Goal: Find specific page/section

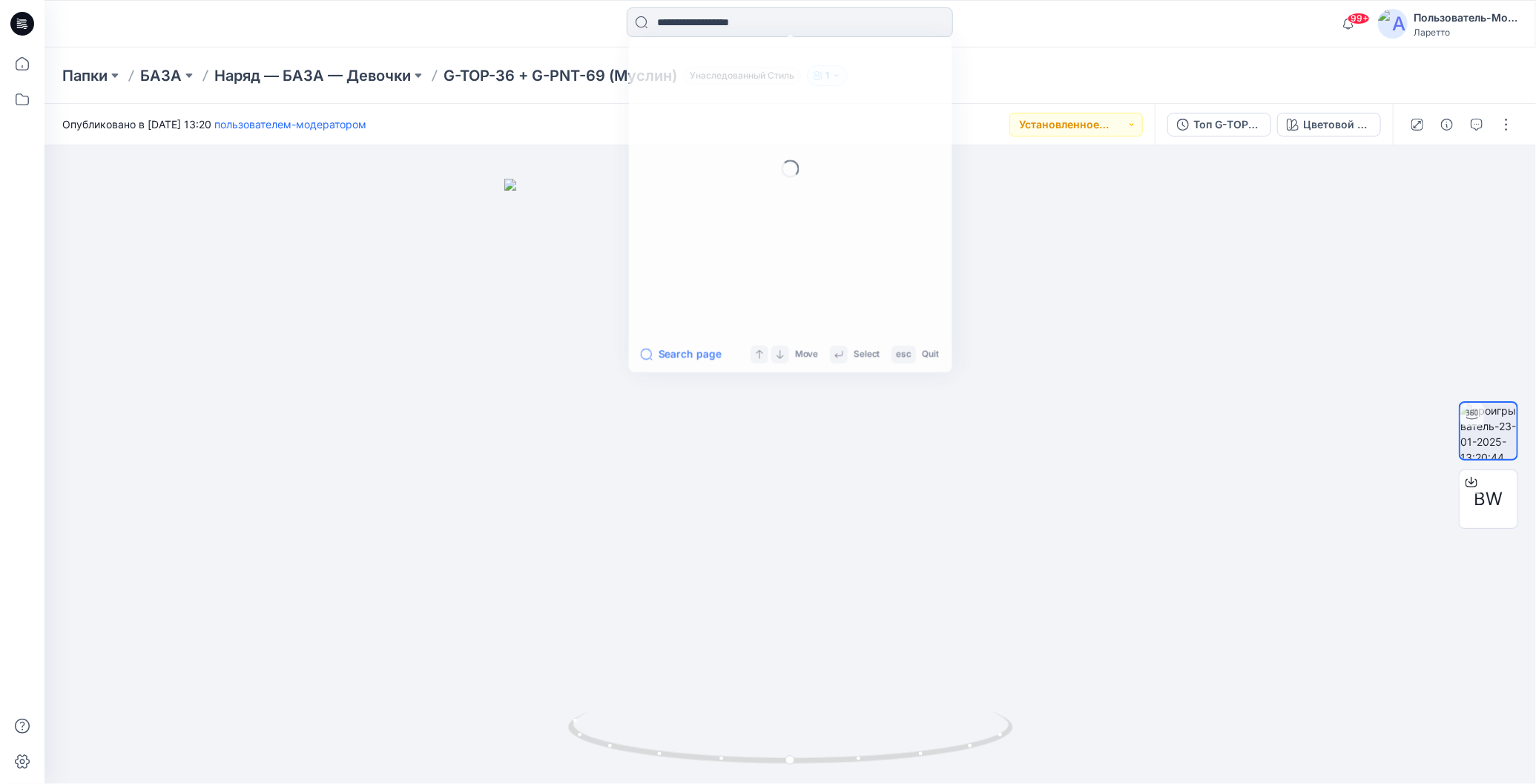
click at [739, 26] on input at bounding box center [790, 22] width 326 height 29
type input "*"
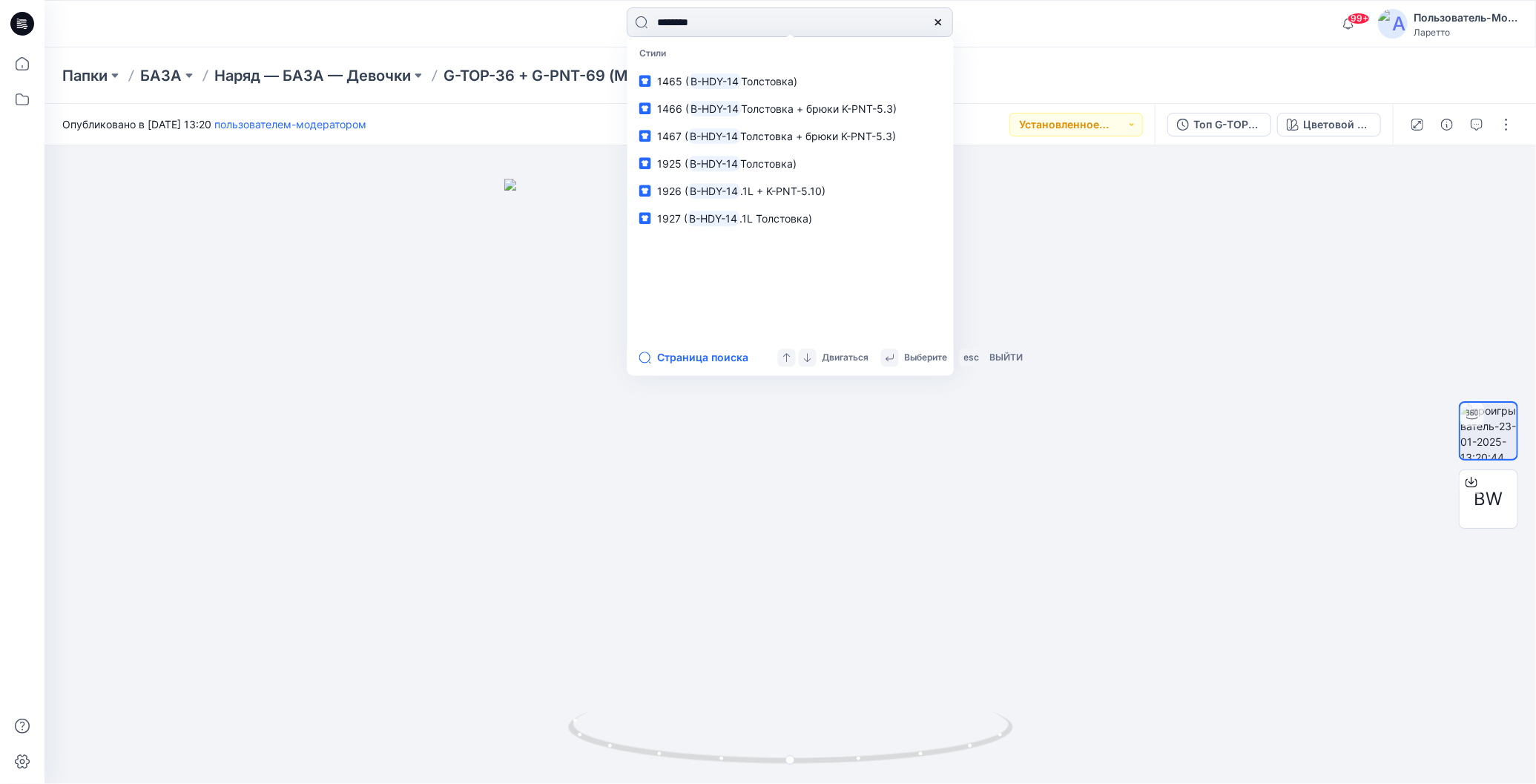
type input "********"
click at [680, 355] on ya-tr-span "Страница поиска" at bounding box center [703, 358] width 91 height 18
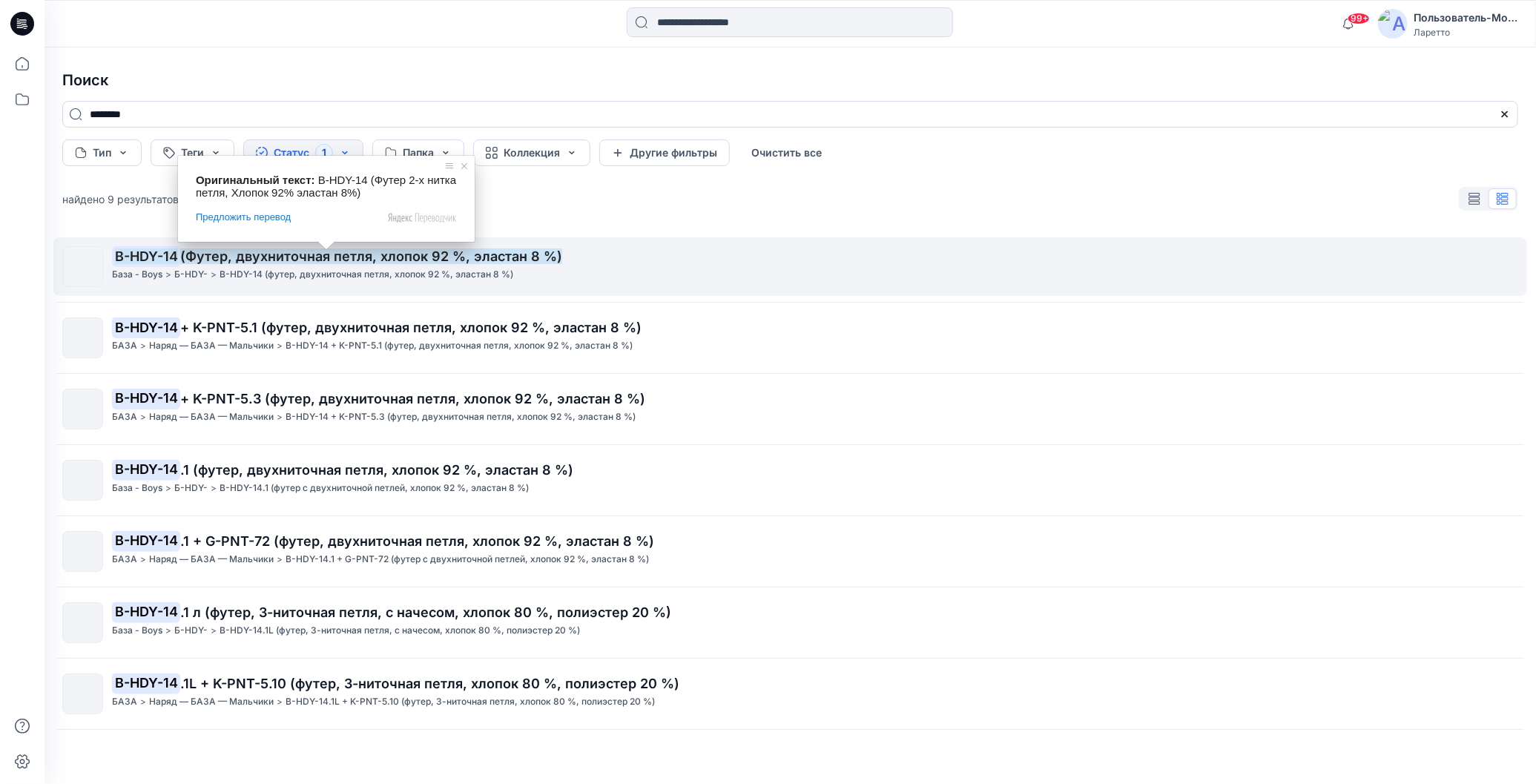
click at [324, 250] on span at bounding box center [326, 245] width 20 height 9
click at [360, 252] on ya-tr-span "(Футер, двухниточная петля, хлопок 92 %, эластан 8 %)" at bounding box center [371, 256] width 382 height 15
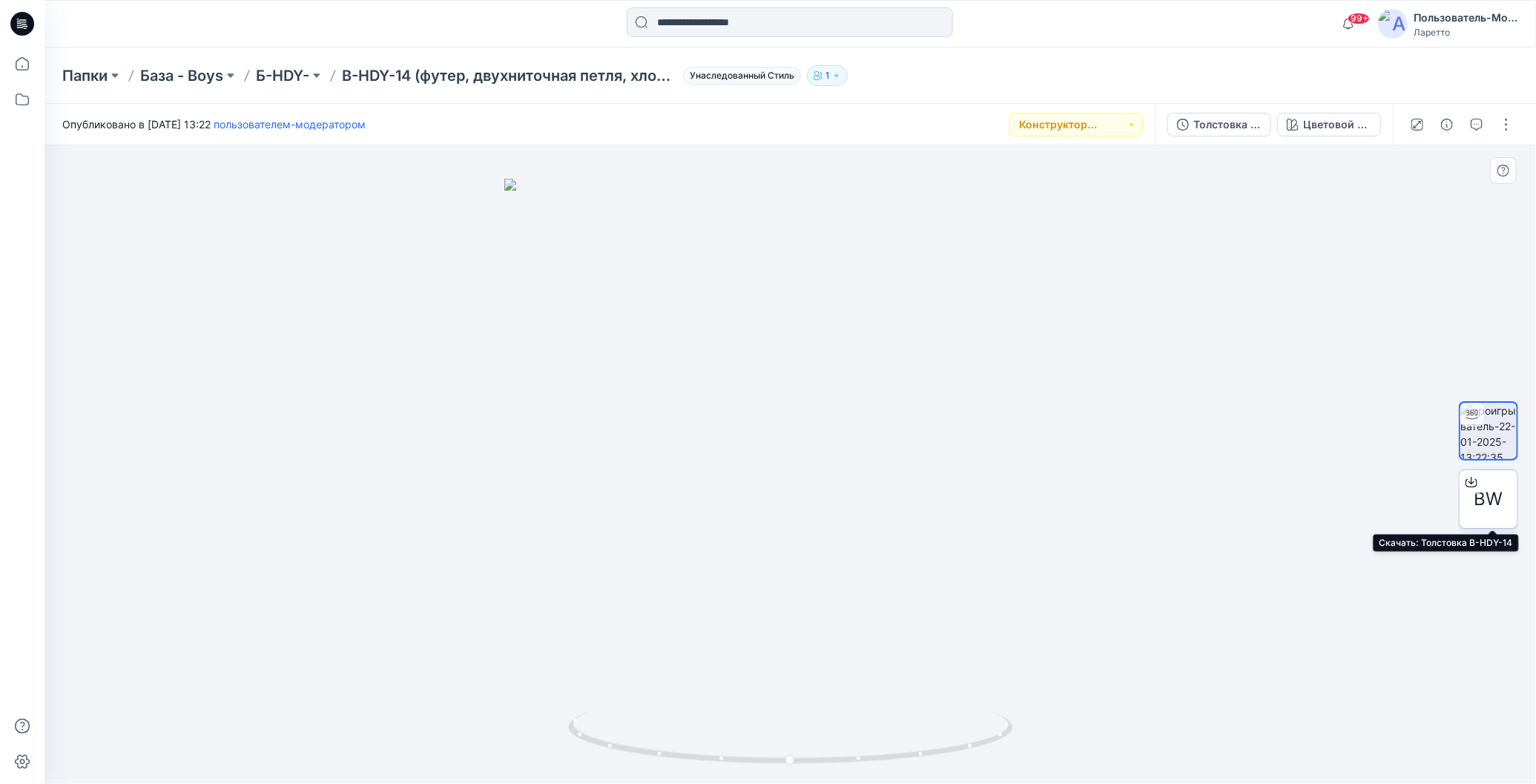
click at [1475, 476] on icon at bounding box center [1472, 482] width 12 height 12
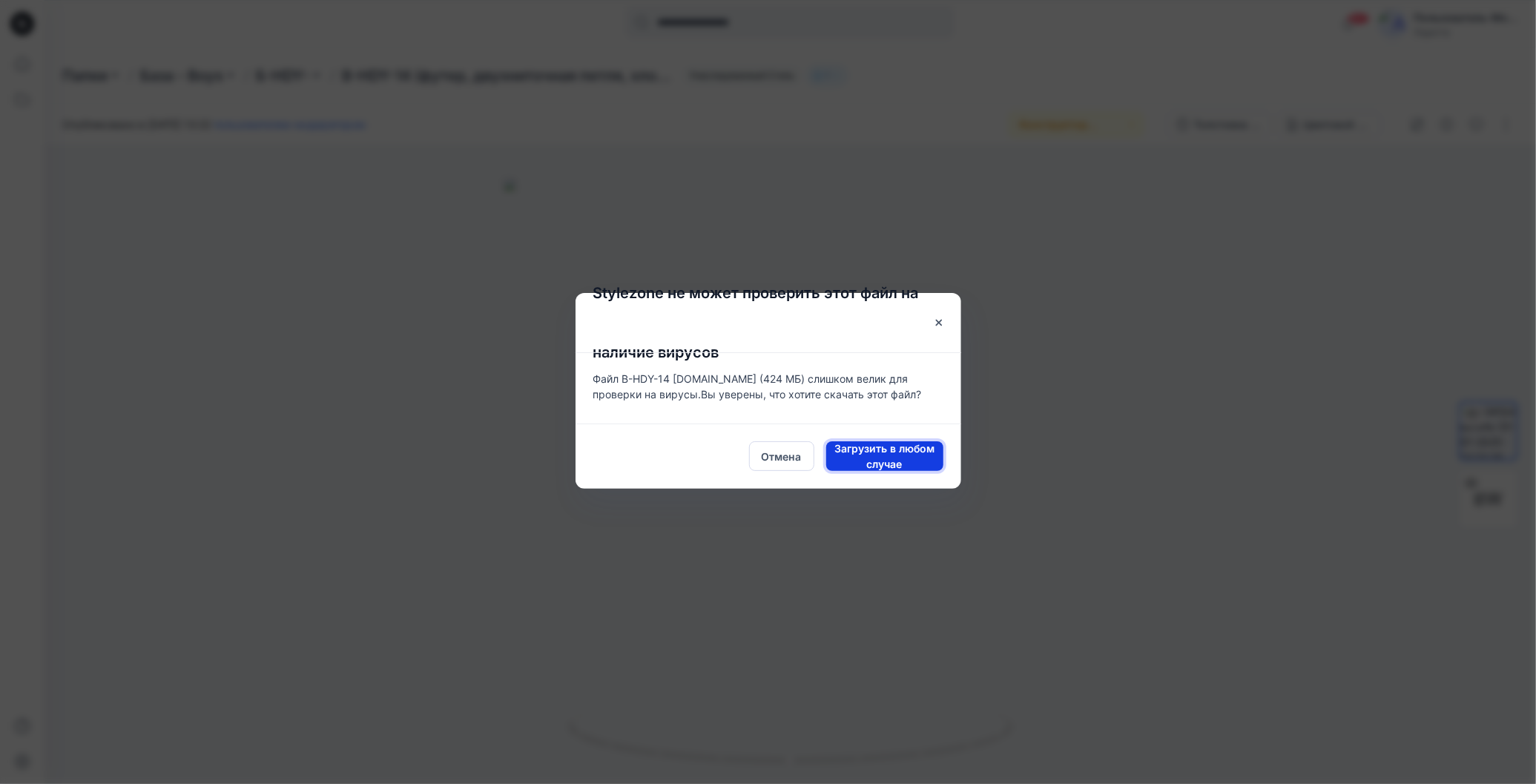
click at [855, 456] on span "Загрузить в любом случае" at bounding box center [885, 456] width 117 height 31
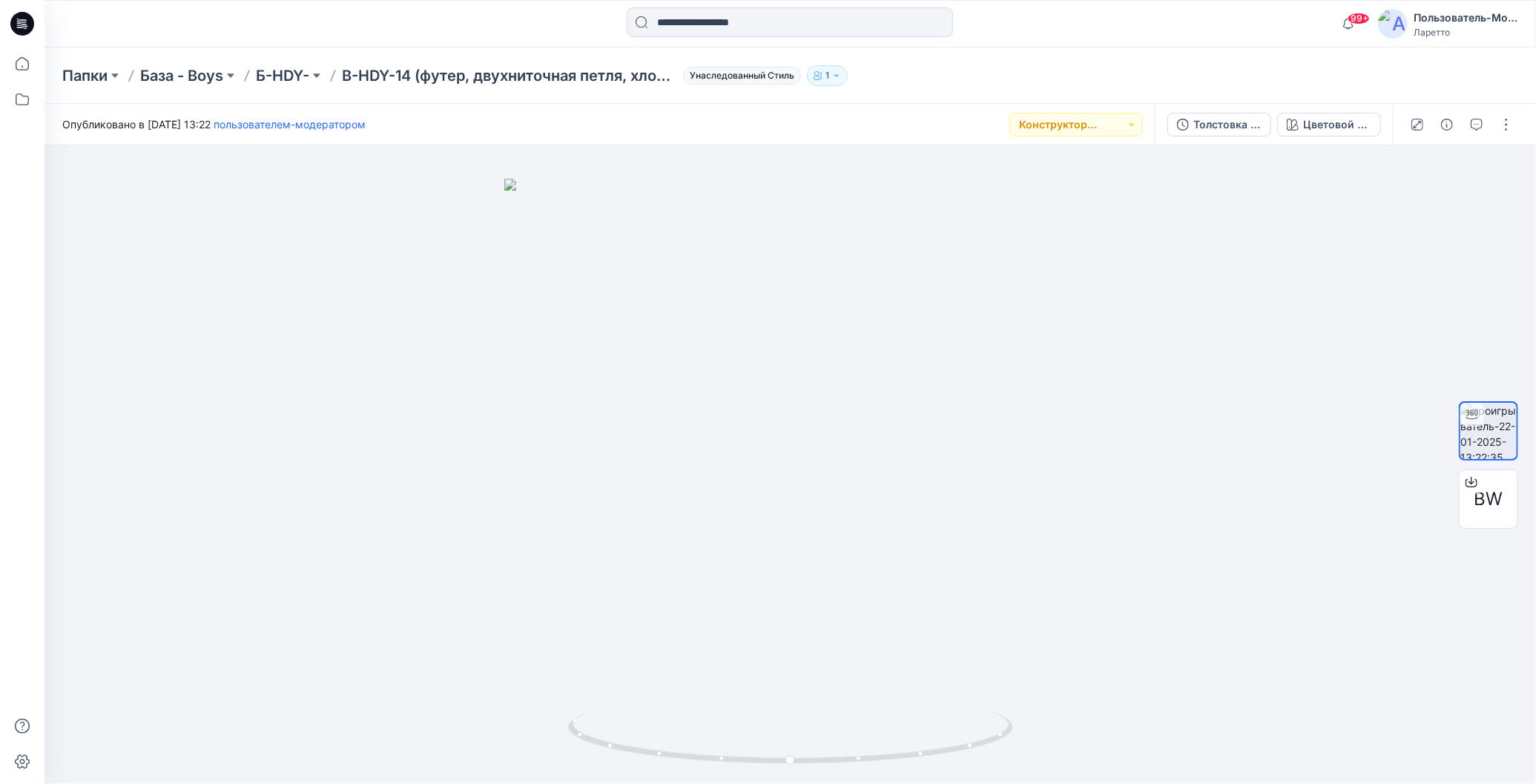
click at [899, 79] on div "Папки База - Boys Б-HDY- B-HDY-14 (футер, двухниточная петля, хлопок 92 %, элас…" at bounding box center [732, 75] width 1340 height 20
click at [12, 21] on icon at bounding box center [22, 24] width 24 height 24
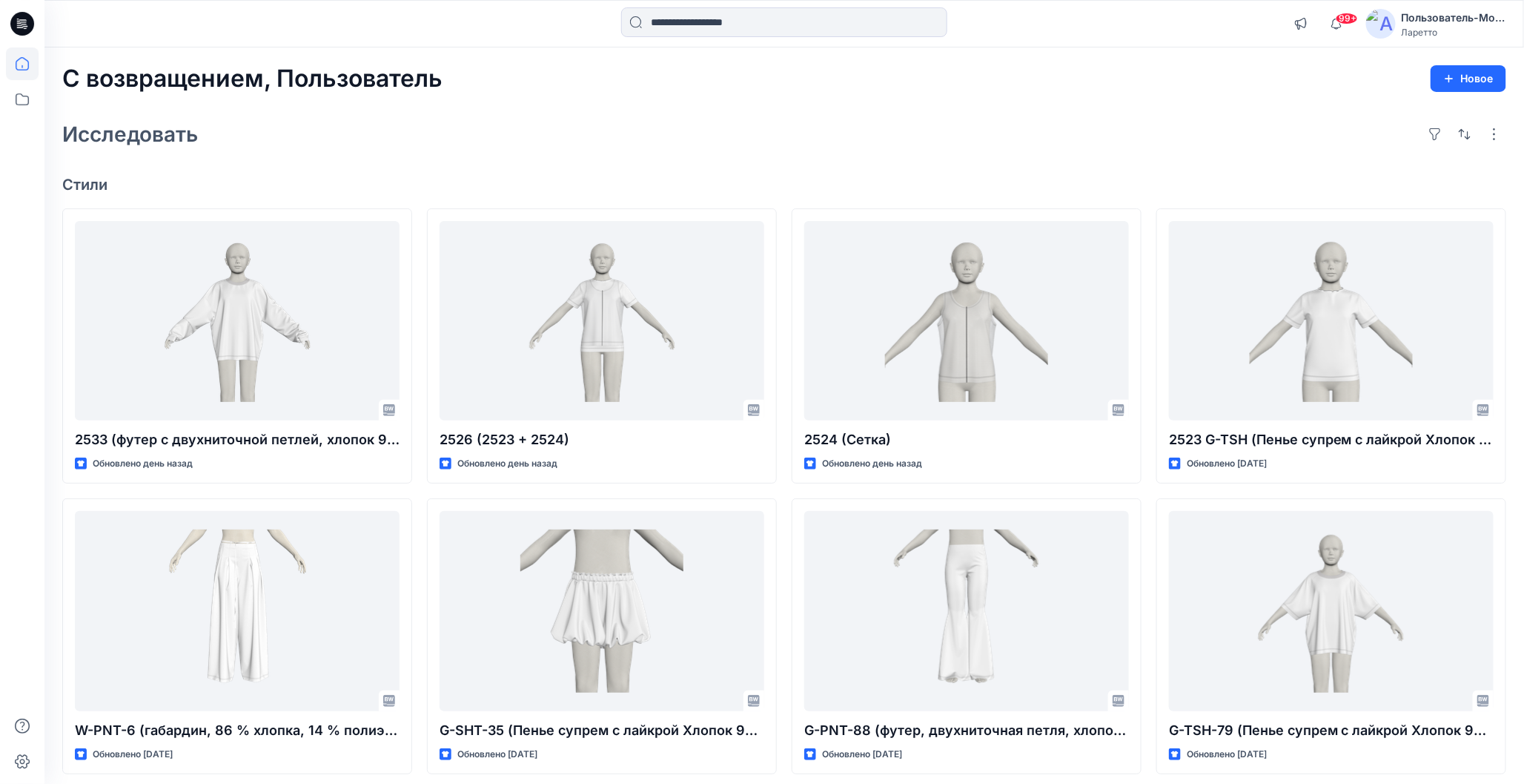
click at [525, 161] on div "С возвращением, Пользователь Новое Исследовать Стили 2533 (футер с двухниточной…" at bounding box center [785, 591] width 1480 height 1088
drag, startPoint x: 968, startPoint y: 102, endPoint x: 951, endPoint y: 95, distance: 18.4
click at [968, 102] on div "С возвращением, Пользователь Новое Исследовать Стили 2533 (футер с двухниточной…" at bounding box center [785, 591] width 1480 height 1088
